Goal: Information Seeking & Learning: Learn about a topic

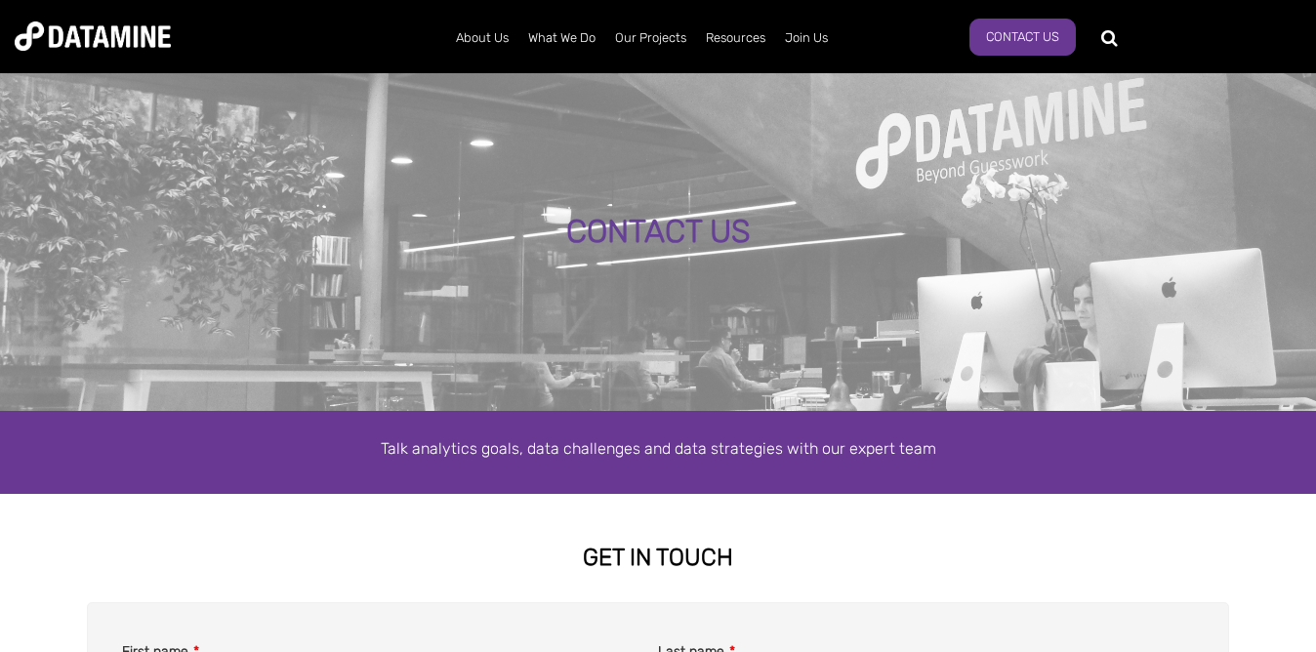
click at [137, 49] on img at bounding box center [93, 35] width 156 height 29
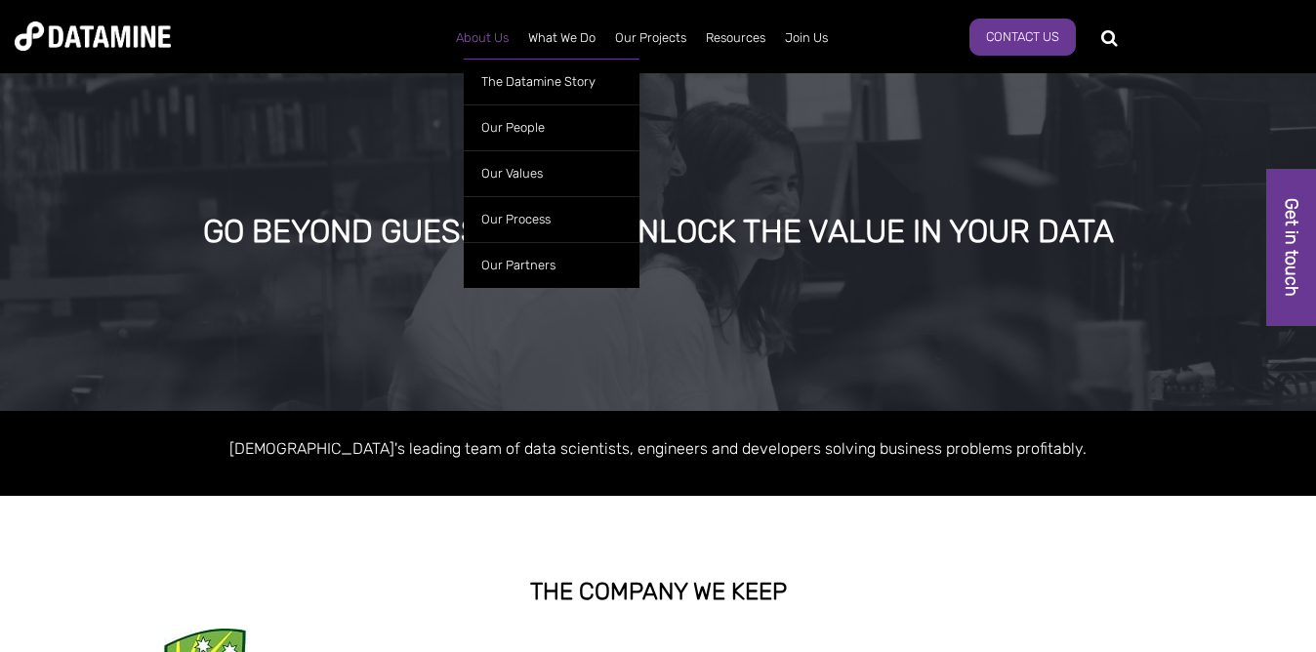
click at [506, 43] on link "About Us" at bounding box center [482, 38] width 72 height 51
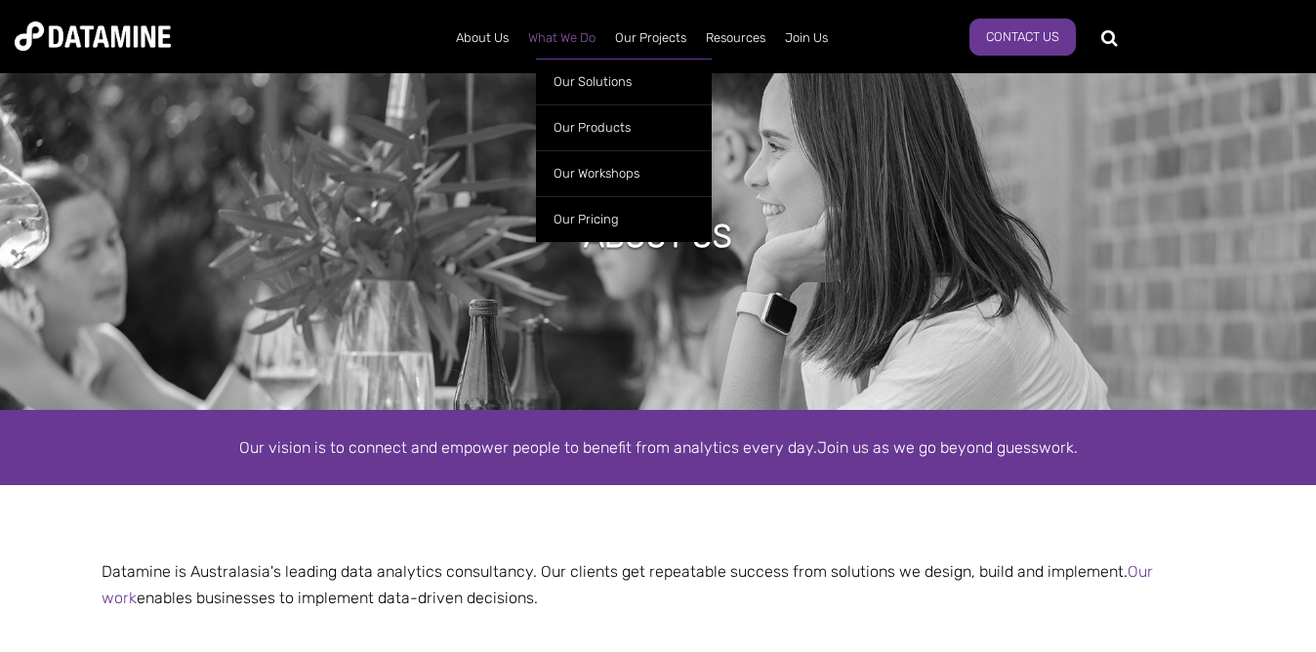
click at [560, 36] on link "What We Do" at bounding box center [561, 38] width 87 height 51
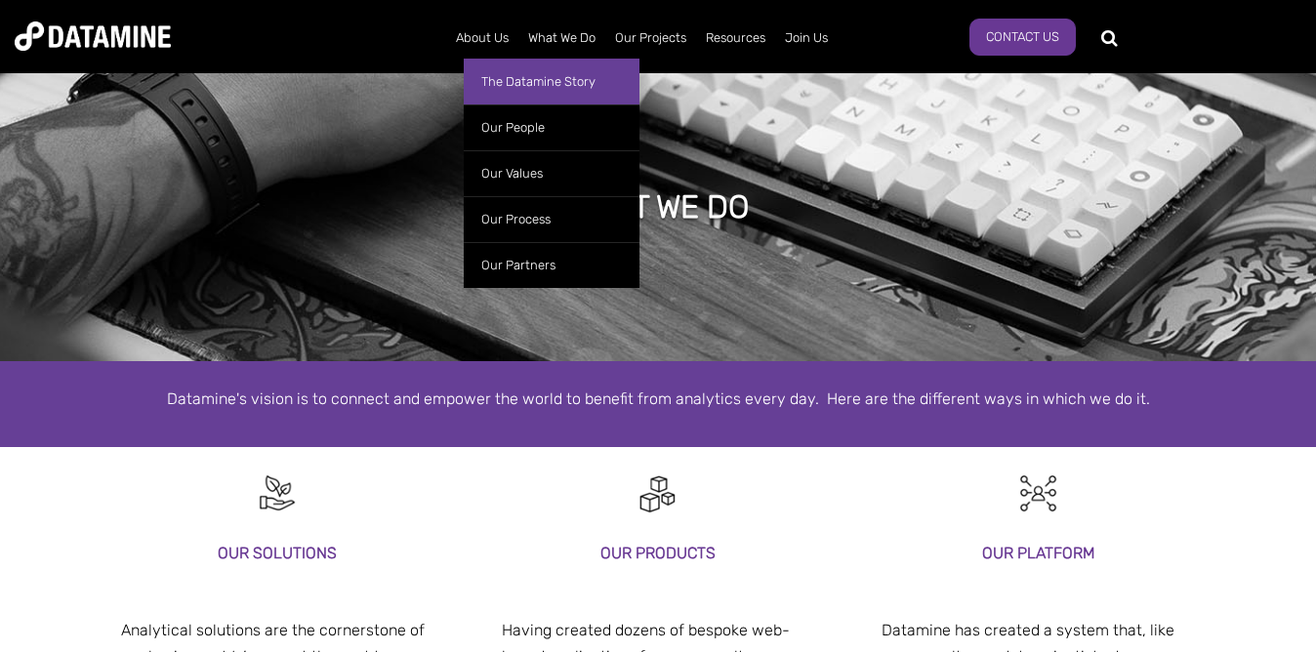
click at [508, 78] on link "The Datamine Story" at bounding box center [552, 82] width 176 height 46
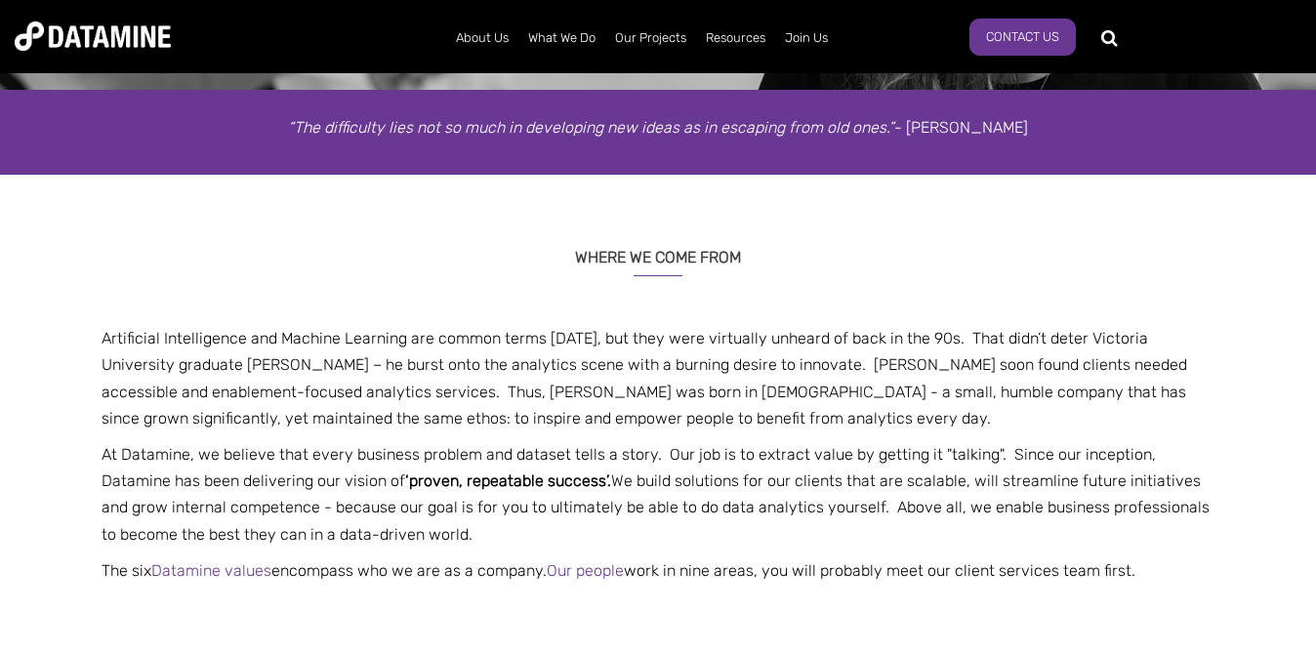
scroll to position [332, 0]
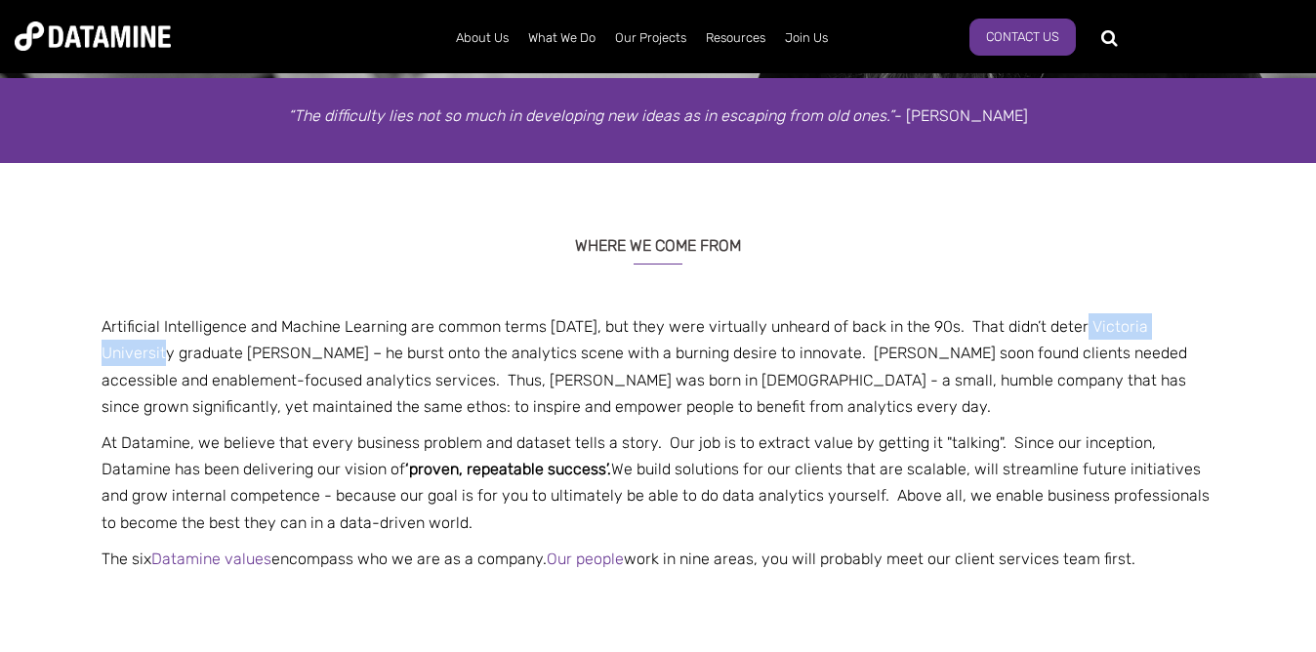
drag, startPoint x: 1068, startPoint y: 327, endPoint x: 1197, endPoint y: 322, distance: 128.9
click at [1197, 322] on p "Artificial Intelligence and Machine Learning are common terms [DATE], but they …" at bounding box center [658, 366] width 1142 height 106
copy p "[GEOGRAPHIC_DATA]"
